Goal: Task Accomplishment & Management: Use online tool/utility

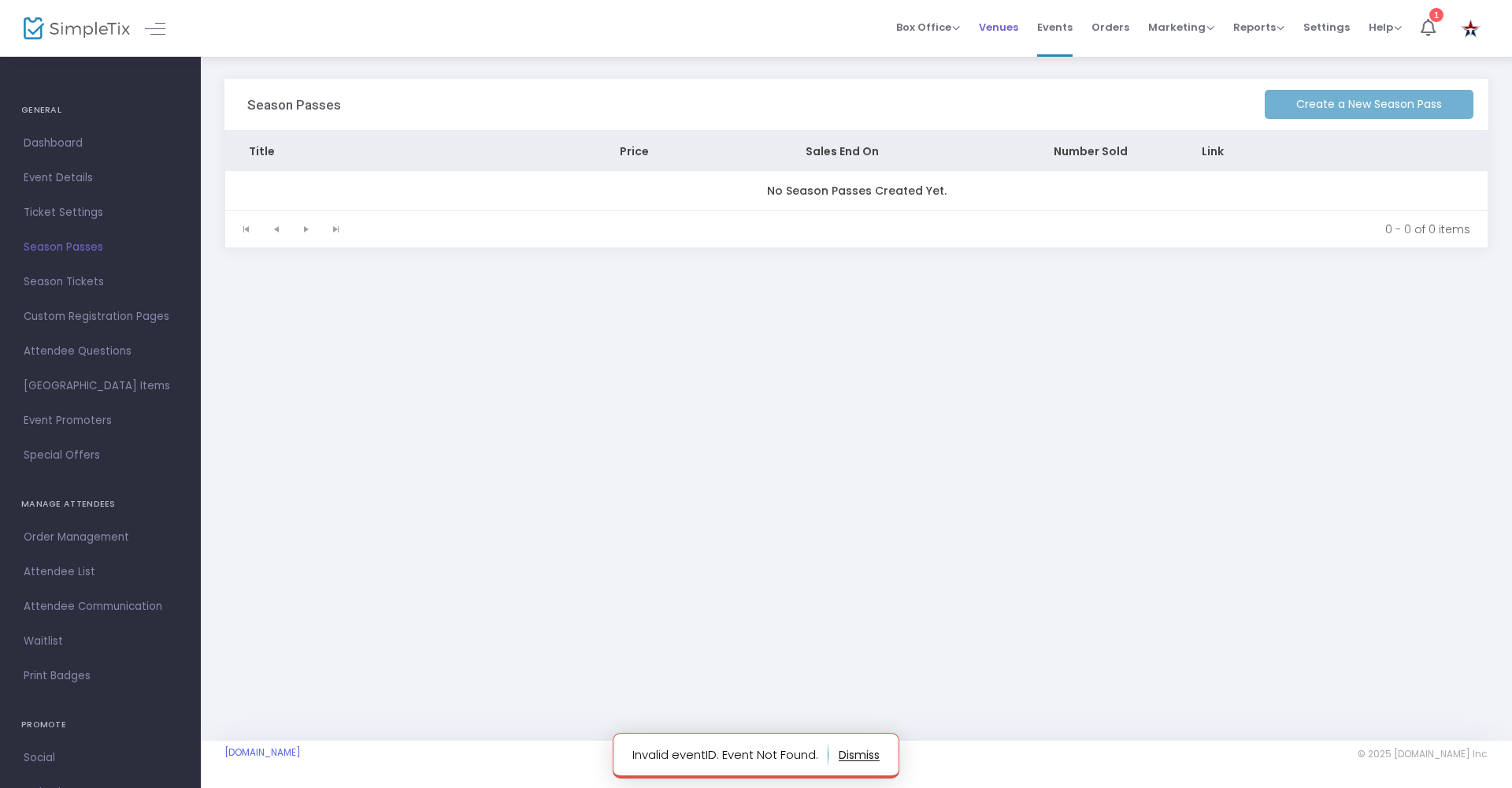
click at [996, 27] on span "Venues" at bounding box center [999, 27] width 40 height 41
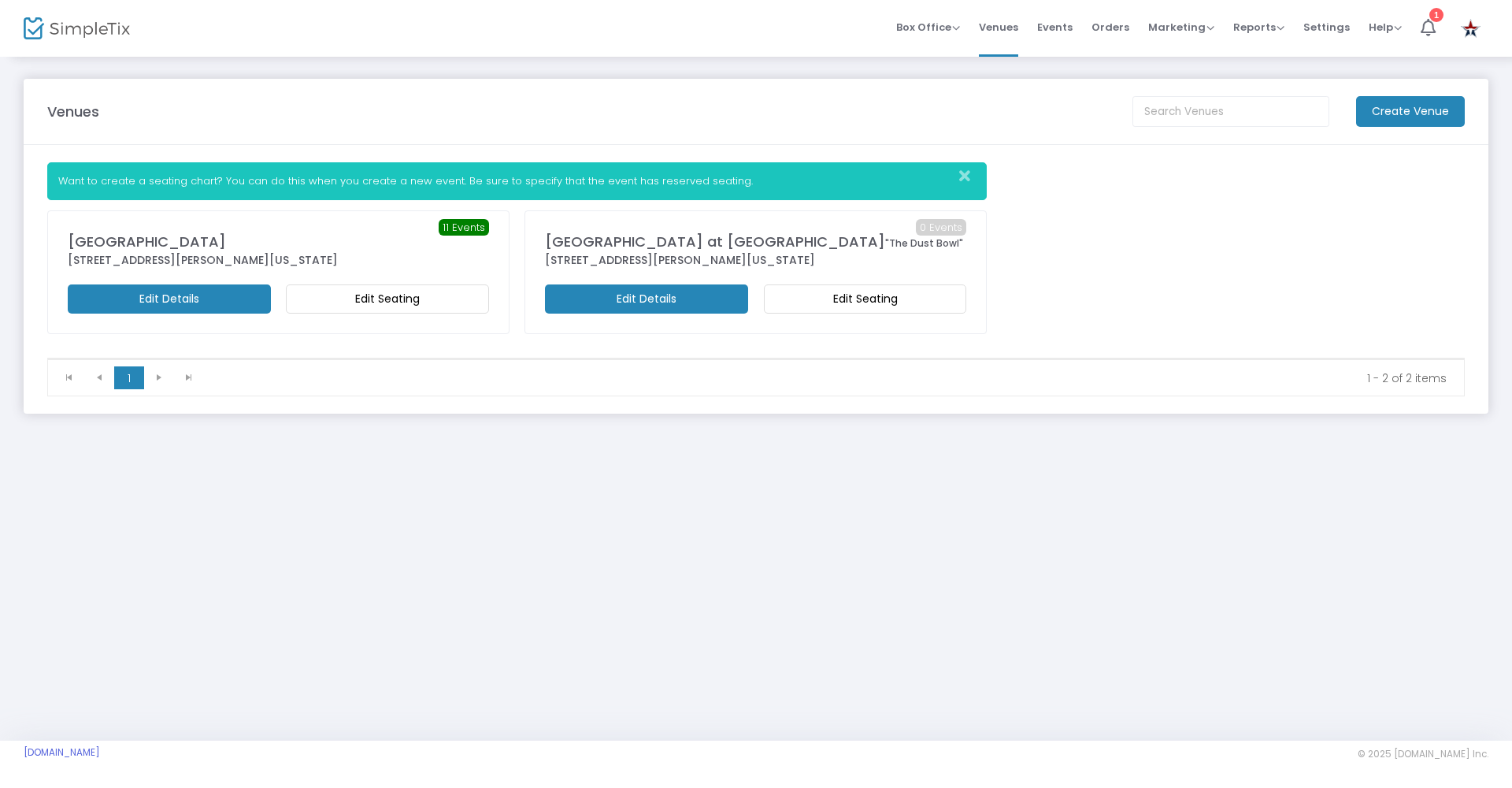
click at [416, 304] on m-button "Edit Seating" at bounding box center [387, 298] width 203 height 29
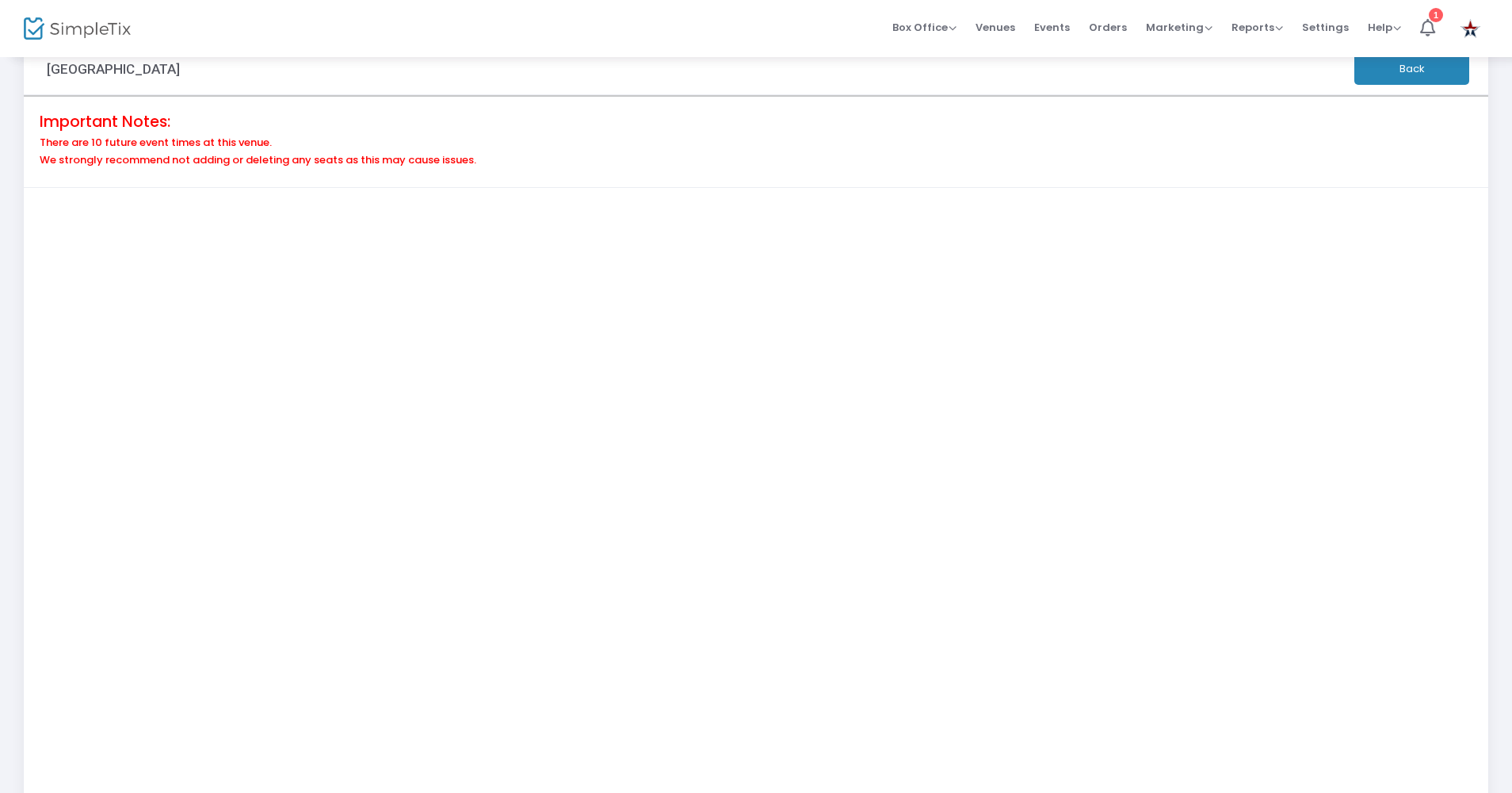
scroll to position [40, 0]
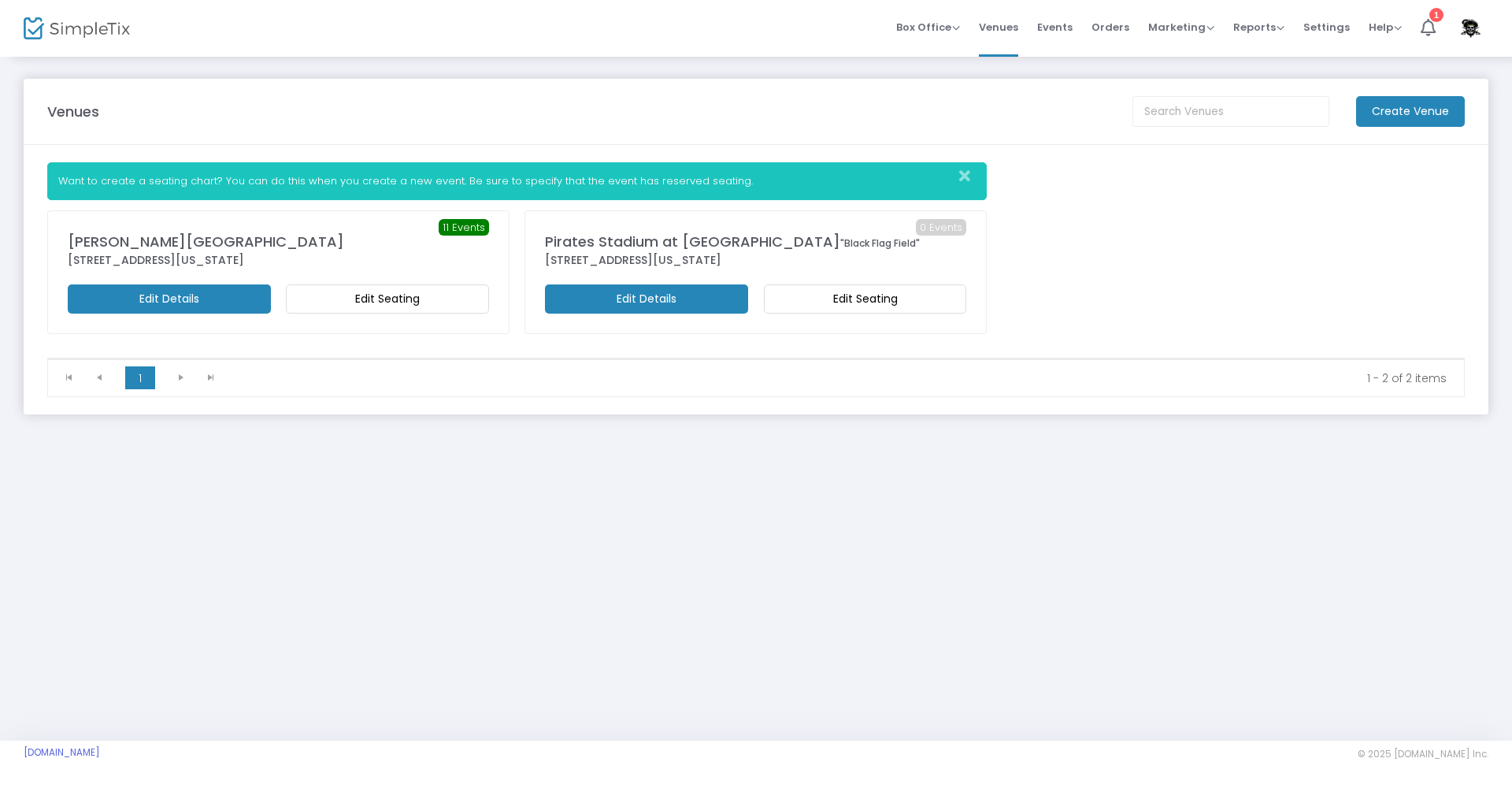
click at [350, 300] on m-button "Edit Seating" at bounding box center [387, 298] width 203 height 29
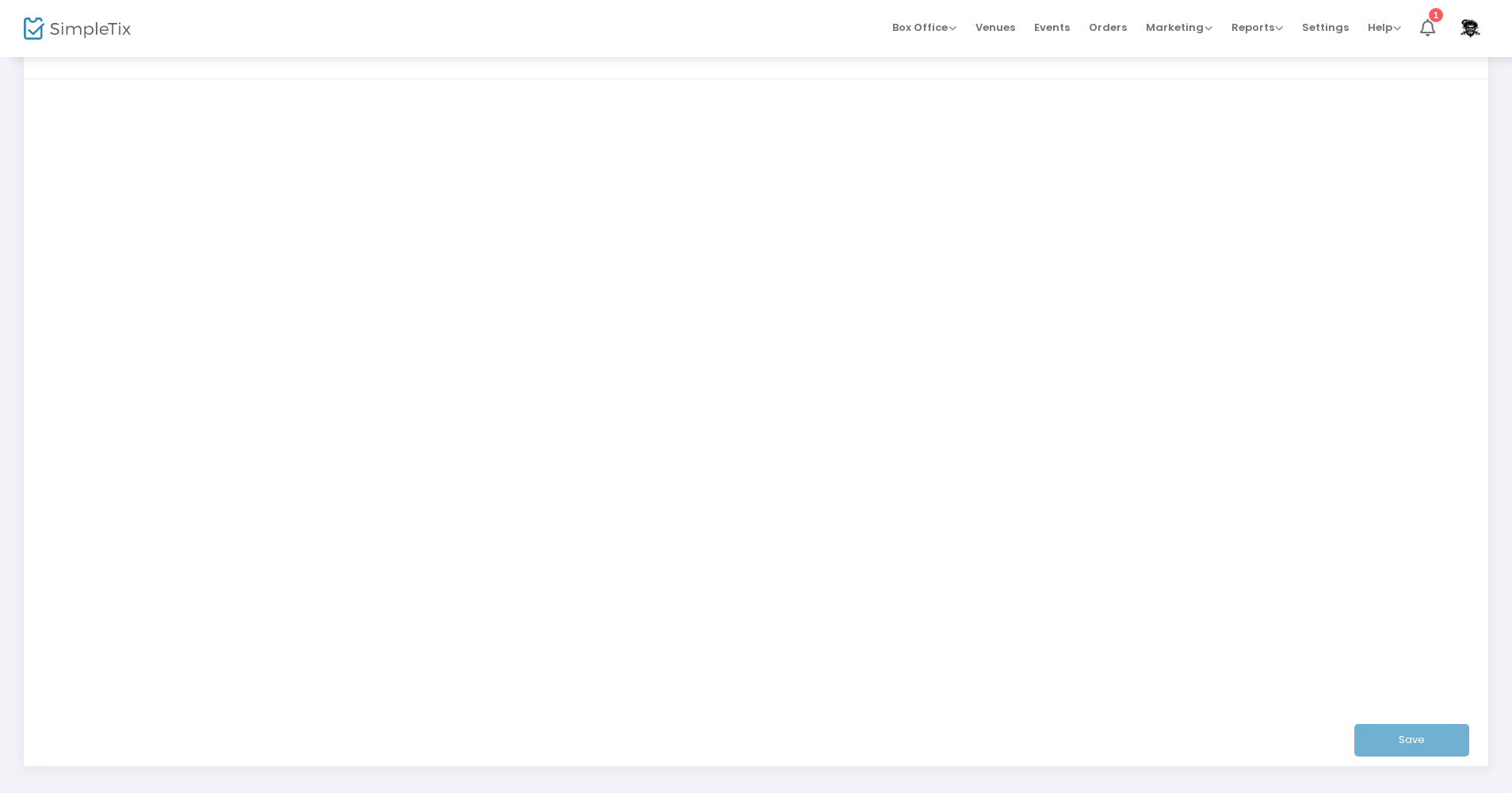
scroll to position [142, 0]
